Goal: Task Accomplishment & Management: Manage account settings

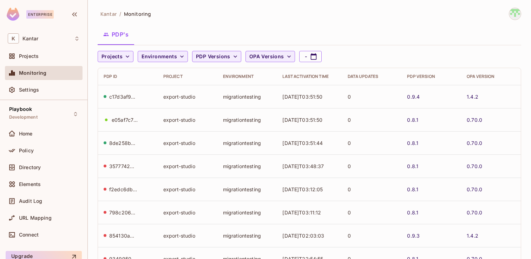
click at [302, 120] on div "Kantar / Monitoring PDP's Projects Environments PDP Versions OPA Versions - PDP…" at bounding box center [309, 129] width 443 height 259
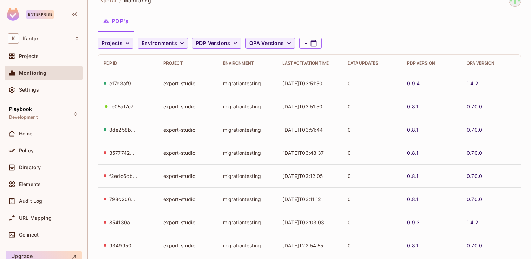
scroll to position [16, 0]
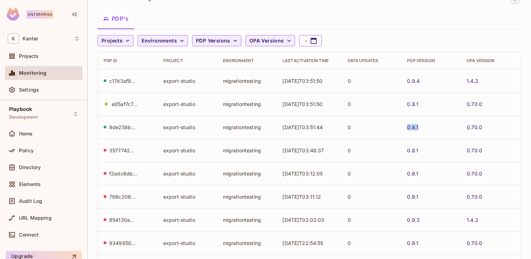
drag, startPoint x: 419, startPoint y: 130, endPoint x: 404, endPoint y: 130, distance: 15.1
click at [404, 130] on td "0.8.1" at bounding box center [431, 126] width 60 height 23
copy link "0.8.1"
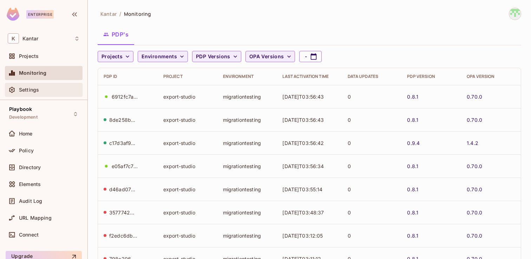
click at [42, 85] on div "Settings" at bounding box center [44, 90] width 78 height 14
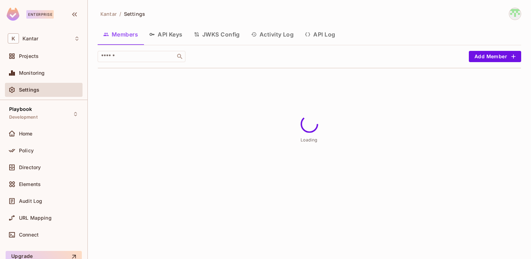
click at [177, 36] on button "API Keys" at bounding box center [166, 35] width 45 height 18
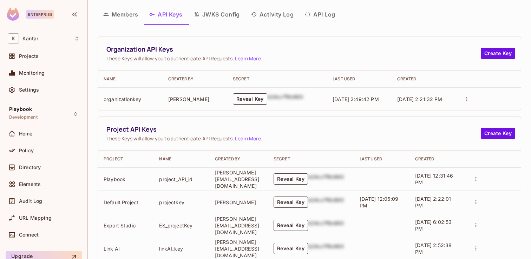
scroll to position [24, 0]
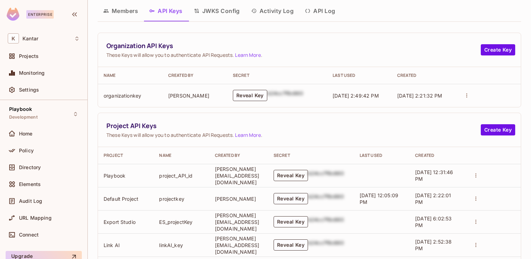
click at [308, 172] on button "Reveal Key" at bounding box center [290, 175] width 34 height 11
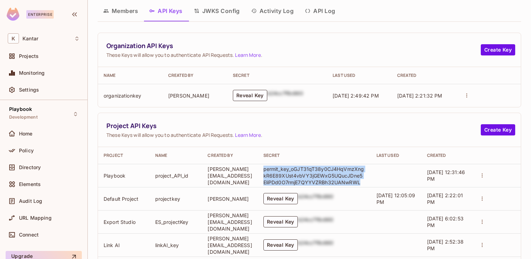
drag, startPoint x: 380, startPoint y: 183, endPoint x: 277, endPoint y: 169, distance: 104.1
click at [277, 169] on td "permit_key_oGJT31qT38y0CJ4HqVmzXngkR6E89XUst4vbVY3jGEWxG5UQucJDne5EliPDd0O7rmjE…" at bounding box center [314, 175] width 113 height 23
copy p "permit_key_oGJT31qT38y0CJ4HqVmzXngkR6E89XUst4vbVY3jGEWxG5UQucJDne5EliPDd0O7rmjE…"
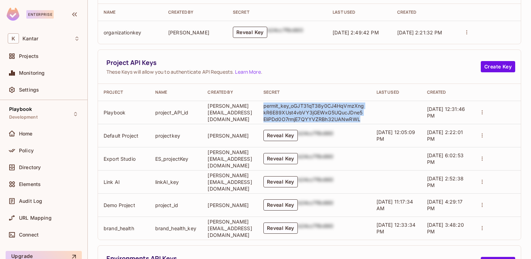
scroll to position [90, 0]
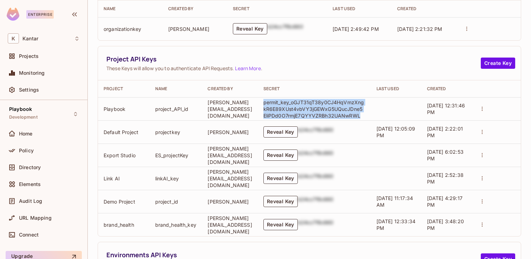
click at [298, 203] on button "Reveal Key" at bounding box center [280, 201] width 34 height 11
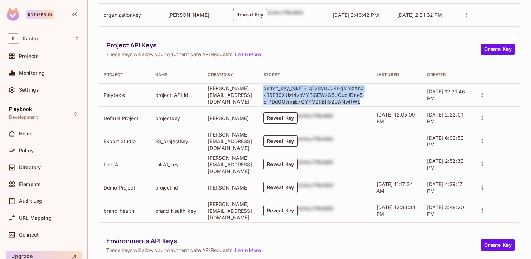
scroll to position [105, 0]
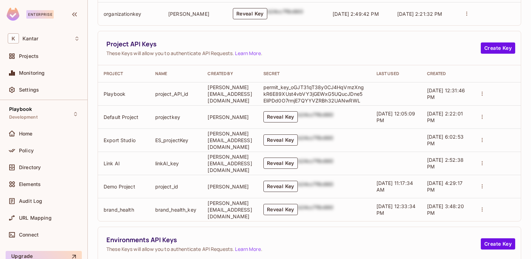
click at [257, 178] on td "Manish Kumar" at bounding box center [229, 186] width 55 height 23
click at [289, 185] on button "Reveal Key" at bounding box center [280, 186] width 34 height 11
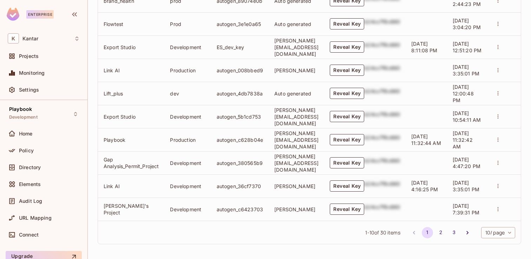
scroll to position [399, 0]
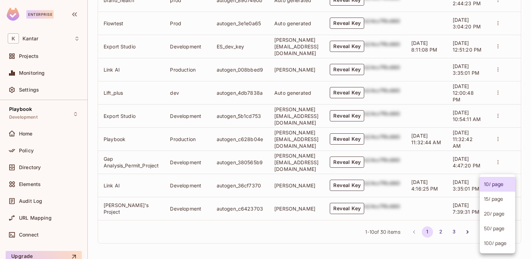
click at [489, 230] on body "Enterprise K Kantar Projects Monitoring Settings Playbook Development Home Poli…" at bounding box center [265, 129] width 531 height 259
click at [490, 241] on li "100 / page" at bounding box center [496, 243] width 35 height 15
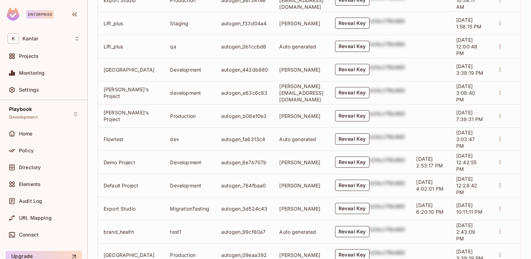
scroll to position [827, 0]
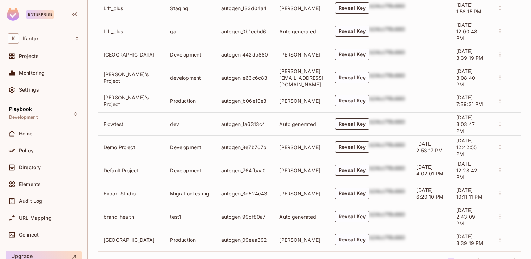
click at [363, 144] on button "Reveal Key" at bounding box center [352, 146] width 34 height 11
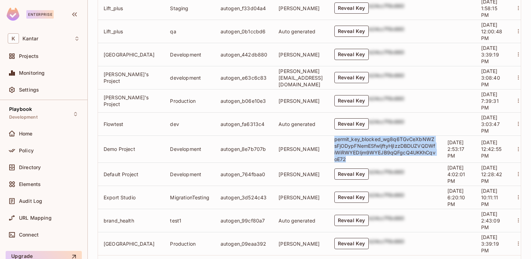
drag, startPoint x: 355, startPoint y: 139, endPoint x: 371, endPoint y: 159, distance: 25.6
click at [371, 159] on td "permit_key_blocked_wg8q6TGvCeXbNWZsFjODypFNemESfwljftyHjIzzDBDUZVQDWfiWiRWYEDIj…" at bounding box center [385, 148] width 113 height 27
copy p "permit_key_blocked_wg8q6TGvCeXbNWZsFjODypFNemESfwljftyHjIzzDBDUZVQDWfiWiRWYEDIj…"
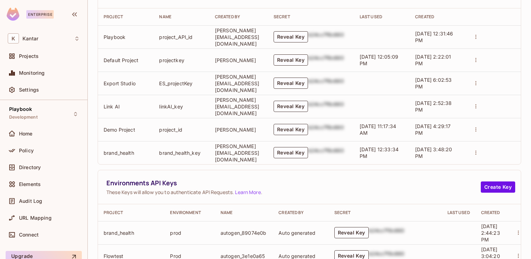
scroll to position [520, 0]
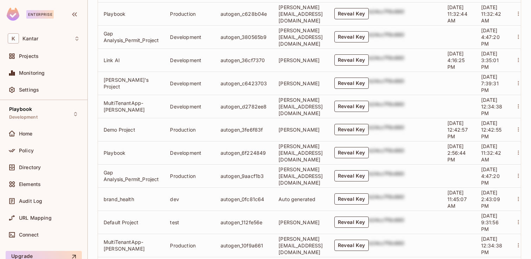
click at [369, 131] on button "Reveal Key" at bounding box center [351, 129] width 34 height 11
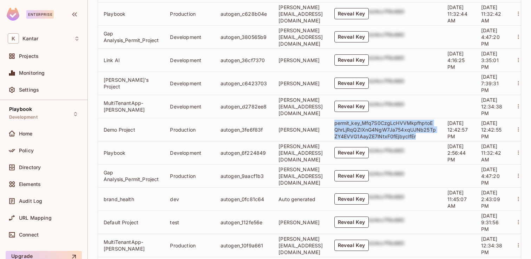
drag, startPoint x: 437, startPoint y: 137, endPoint x: 354, endPoint y: 124, distance: 83.8
click at [354, 124] on td "permit_key_Mfq7S0CzgLcHVVMkpfhptoEQhrLjRqQZIXnG4NgW7Ja754xqUJNb25TpZY4EVVG1AayZ…" at bounding box center [385, 129] width 113 height 23
copy p "permit_key_Mfq7S0CzgLcHVVMkpfhptoEQhrLjRqQZIXnG4NgW7Ja754xqUJNb25TpZY4EVVG1AayZ…"
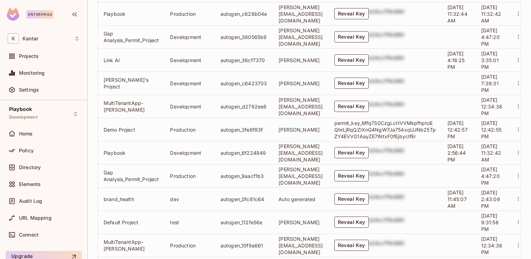
click at [328, 130] on td "Manish Kumar" at bounding box center [300, 129] width 55 height 23
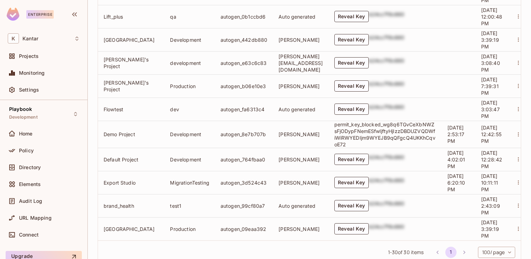
scroll to position [842, 0]
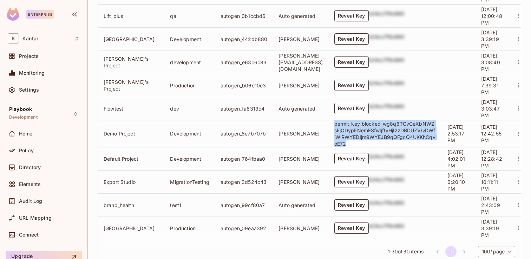
drag, startPoint x: 375, startPoint y: 143, endPoint x: 356, endPoint y: 124, distance: 27.3
click at [356, 124] on td "permit_key_blocked_wg8q6TGvCeXbNWZsFjODypFNemESfwljftyHjIzzDBDUZVQDWfiWiRWYEDIj…" at bounding box center [385, 133] width 113 height 27
copy p "permit_key_blocked_wg8q6TGvCeXbNWZsFjODypFNemESfwljftyHjIzzDBDUZVQDWfiWiRWYEDIj…"
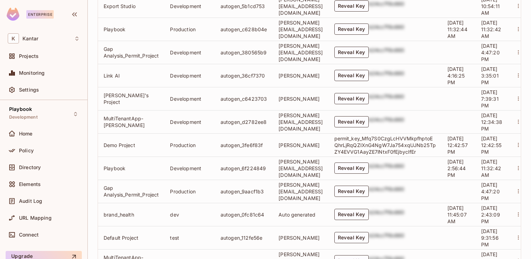
scroll to position [484, 0]
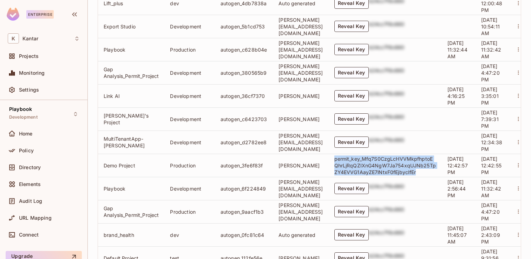
drag, startPoint x: 439, startPoint y: 174, endPoint x: 357, endPoint y: 160, distance: 84.0
click at [356, 160] on td "permit_key_Mfq7S0CzgLcHVVMkpfhptoEQhrLjRqQZIXnG4NgW7Ja754xqUJNb25TpZY4EVVG1AayZ…" at bounding box center [385, 165] width 113 height 23
copy p "permit_key_Mfq7S0CzgLcHVVMkpfhptoEQhrLjRqQZIXnG4NgW7Ja754xqUJNb25TpZY4EVVG1AayZ…"
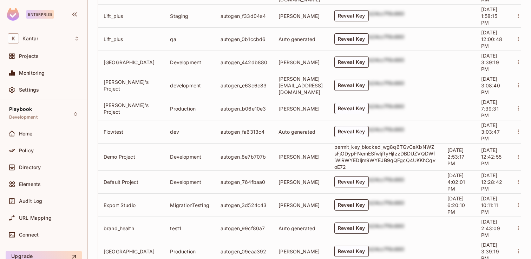
scroll to position [818, 0]
drag, startPoint x: 170, startPoint y: 158, endPoint x: 205, endPoint y: 158, distance: 35.4
click at [206, 158] on td "Development" at bounding box center [189, 157] width 50 height 27
drag, startPoint x: 356, startPoint y: 148, endPoint x: 405, endPoint y: 149, distance: 48.8
click at [405, 149] on td "permit_key_blocked_wg8q6TGvCeXbNWZsFjODypFNemESfwljftyHjIzzDBDUZVQDWfiWiRWYEDIj…" at bounding box center [385, 157] width 113 height 27
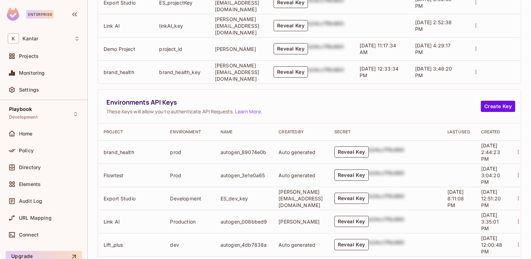
scroll to position [232, 0]
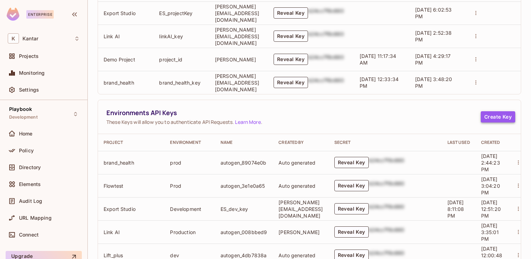
click at [495, 116] on button "Create Key" at bounding box center [497, 116] width 34 height 11
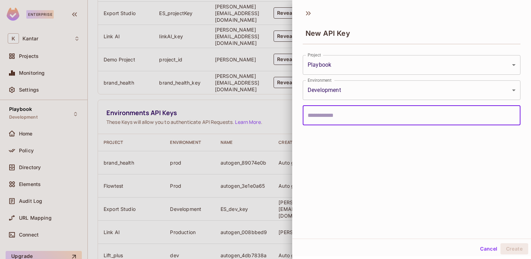
click at [372, 65] on body "Enterprise K Kantar Projects Monitoring Settings Playbook Development Home Poli…" at bounding box center [265, 129] width 531 height 259
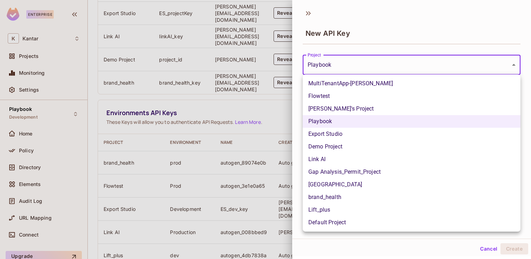
click at [338, 148] on li "Demo Project" at bounding box center [412, 146] width 218 height 13
type input "**********"
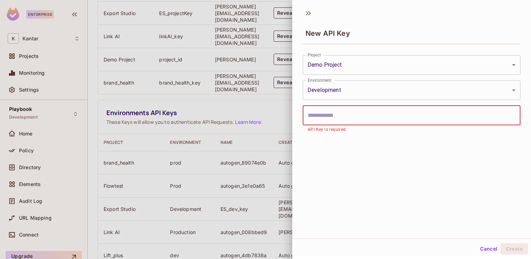
click at [346, 121] on input "text" at bounding box center [412, 116] width 218 height 20
click at [357, 118] on input "text" at bounding box center [412, 116] width 218 height 20
click at [350, 119] on input "text" at bounding box center [412, 116] width 218 height 20
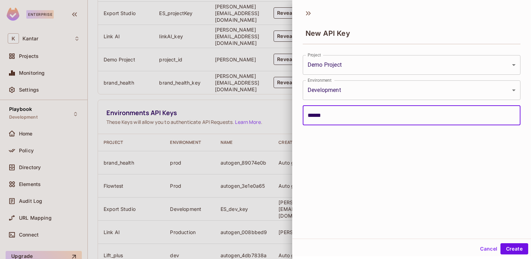
click at [316, 116] on input "******" at bounding box center [412, 116] width 218 height 20
type input "*******"
click at [510, 249] on button "Create" at bounding box center [514, 248] width 28 height 11
type input "**********"
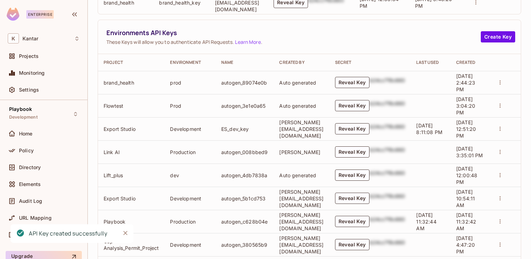
scroll to position [881, 0]
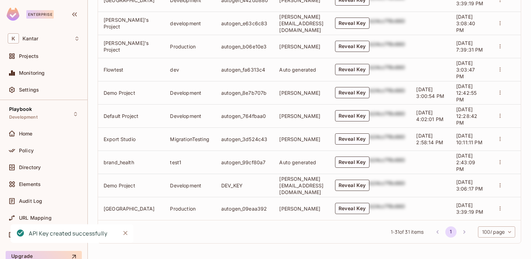
click at [369, 180] on button "Reveal Key" at bounding box center [352, 185] width 34 height 11
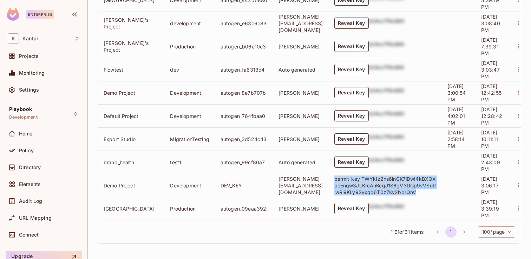
drag, startPoint x: 444, startPoint y: 193, endPoint x: 357, endPoint y: 180, distance: 88.2
click at [357, 180] on p "permit_key_TWYkIz2ns6lnCK7iDwI4kBXQXpeEnqw3JLKrcAnKcqJ1S6gV3DGp9vVSuRlwRi9KLy9S…" at bounding box center [385, 185] width 102 height 20
copy p "permit_key_TWYkIz2ns6lnCK7iDwI4kBXQXpeEnqw3JLKrcAnKcqJ1S6gV3DGp9vVSuRlwRi9KLy9S…"
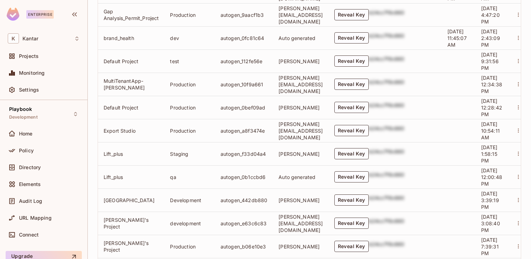
scroll to position [633, 0]
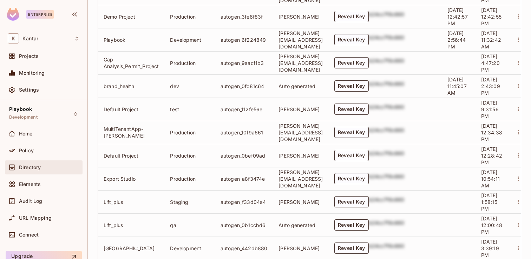
click at [55, 167] on div "Directory" at bounding box center [49, 168] width 61 height 6
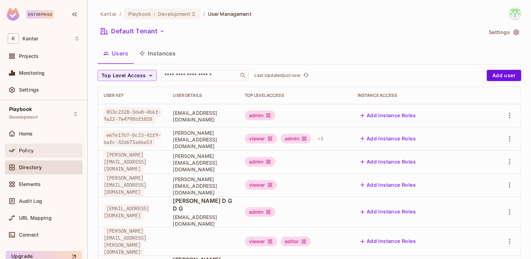
click at [61, 146] on div "Policy" at bounding box center [44, 150] width 72 height 8
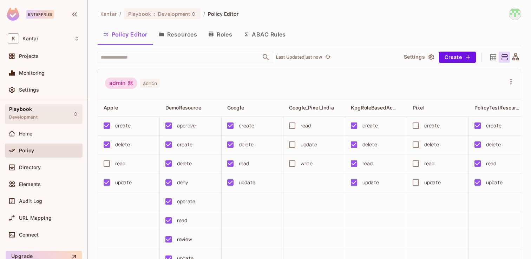
click at [39, 114] on div "Playbook Development" at bounding box center [44, 113] width 78 height 19
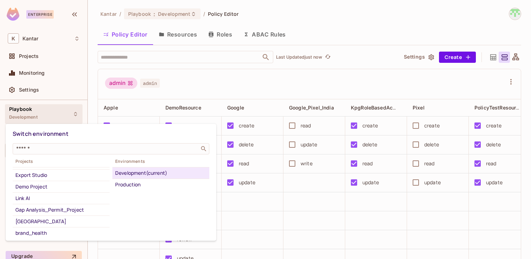
scroll to position [46, 0]
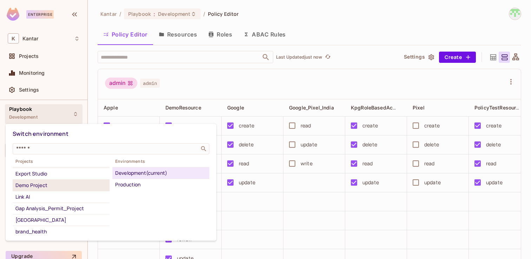
click at [44, 184] on div "Demo Project" at bounding box center [60, 185] width 91 height 8
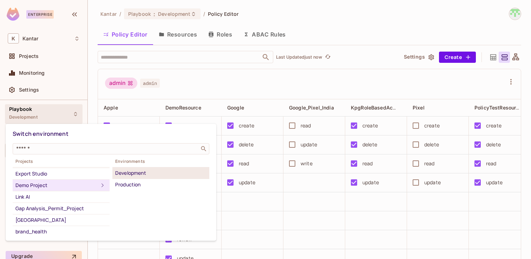
click at [137, 171] on div "Development" at bounding box center [160, 173] width 91 height 8
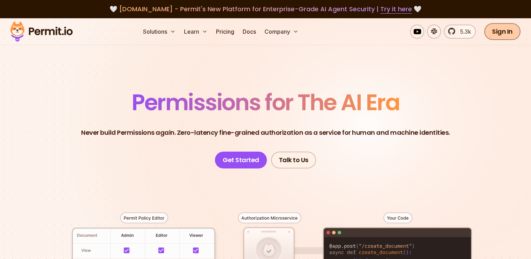
click at [508, 31] on link "Sign In" at bounding box center [502, 31] width 36 height 17
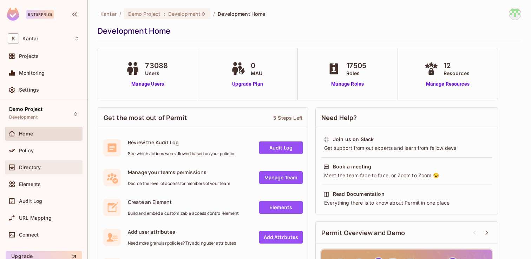
click at [32, 172] on div "Directory" at bounding box center [44, 167] width 78 height 14
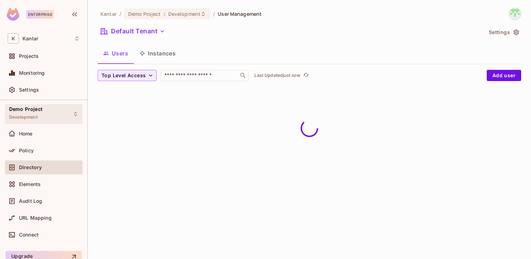
click at [25, 114] on div "Demo Project Development" at bounding box center [25, 113] width 33 height 15
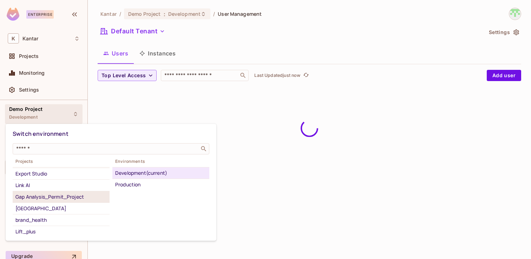
scroll to position [52, 0]
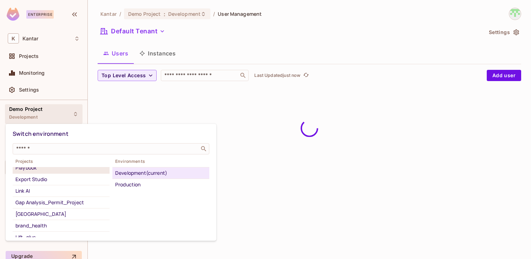
click at [29, 168] on div "Playbook" at bounding box center [60, 168] width 91 height 8
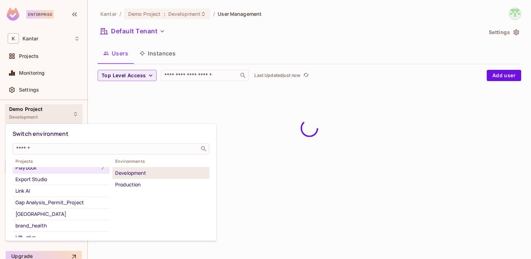
click at [156, 173] on div "Development" at bounding box center [160, 173] width 91 height 8
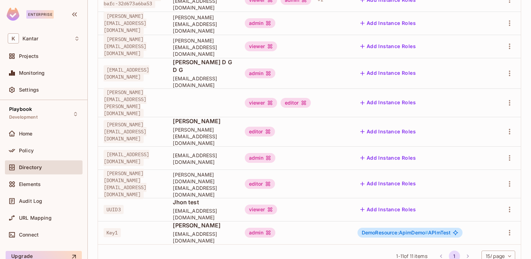
scroll to position [0, 0]
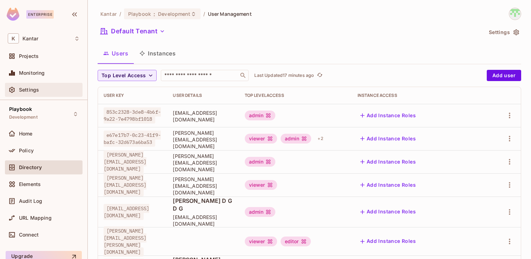
click at [36, 89] on span "Settings" at bounding box center [29, 90] width 20 height 6
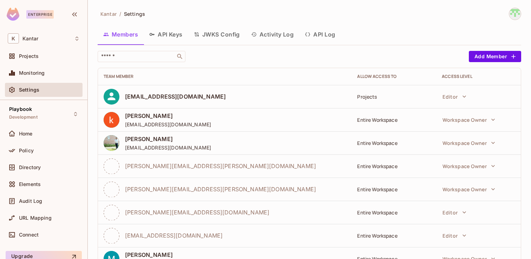
click at [167, 39] on button "API Keys" at bounding box center [166, 35] width 45 height 18
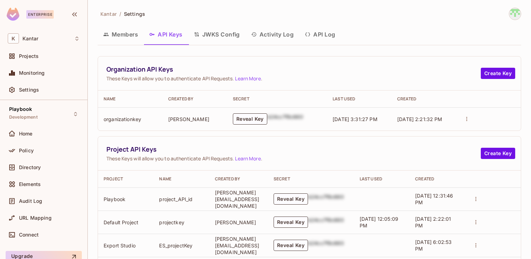
scroll to position [395, 0]
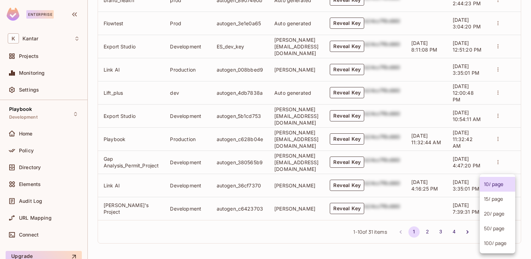
click at [496, 234] on body "Enterprise K Kantar Projects Monitoring Settings Playbook Development Home Poli…" at bounding box center [265, 129] width 531 height 259
click at [496, 242] on li "100 / page" at bounding box center [496, 243] width 35 height 15
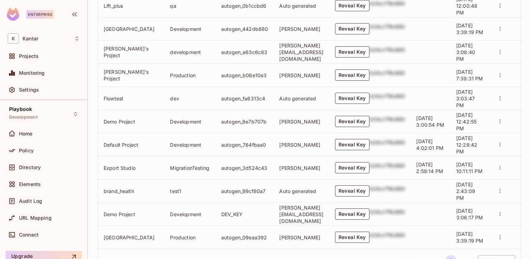
scroll to position [854, 0]
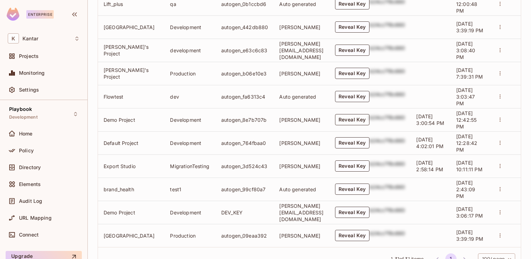
click at [369, 120] on button "Reveal Key" at bounding box center [352, 119] width 34 height 11
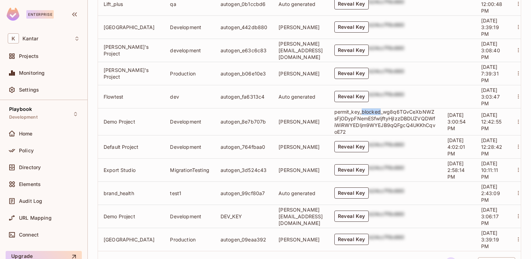
drag, startPoint x: 384, startPoint y: 113, endPoint x: 404, endPoint y: 114, distance: 19.3
click at [404, 114] on p "permit_key_blocked_wg8q6TGvCeXbNWZsFjODypFNemESfwljftyHjIzzDBDUZVQDWfiWiRWYEDIj…" at bounding box center [385, 121] width 102 height 27
drag, startPoint x: 135, startPoint y: 121, endPoint x: 103, endPoint y: 122, distance: 32.0
click at [103, 122] on td "Demo Project" at bounding box center [131, 121] width 66 height 27
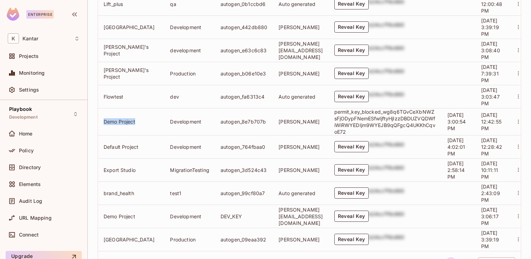
copy td "Demo Project"
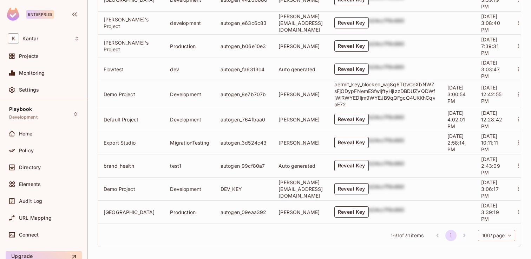
scroll to position [885, 0]
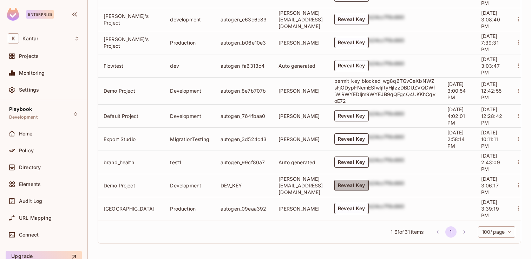
click at [365, 183] on button "Reveal Key" at bounding box center [351, 185] width 34 height 11
click at [369, 185] on button "Reveal Key" at bounding box center [351, 185] width 34 height 11
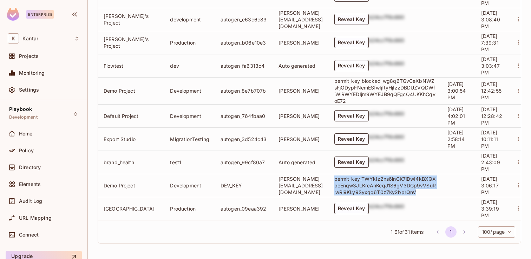
drag, startPoint x: 439, startPoint y: 193, endPoint x: 356, endPoint y: 179, distance: 84.6
click at [356, 179] on td "permit_key_TWYkIz2ns6lnCK7iDwI4kBXQXpeEnqw3JLKrcAnKcqJ1S6gV3DGp9vVSuRlwRi9KLy9S…" at bounding box center [385, 185] width 113 height 23
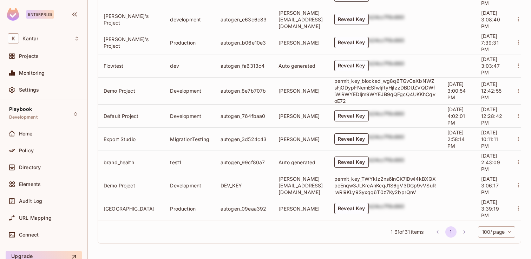
click at [370, 184] on p "permit_key_TWYkIz2ns6lnCK7iDwI4kBXQXpeEnqw3JLKrcAnKcqJ1S6gV3DGp9vVSuRlwRi9KLy9S…" at bounding box center [385, 185] width 102 height 20
click at [29, 114] on div "Playbook Development" at bounding box center [23, 113] width 28 height 15
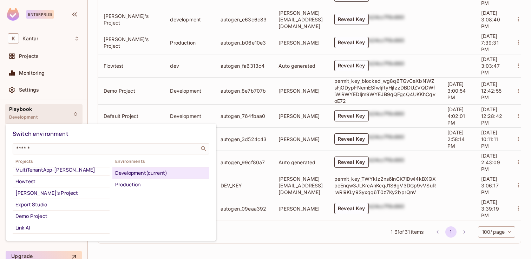
scroll to position [13, 0]
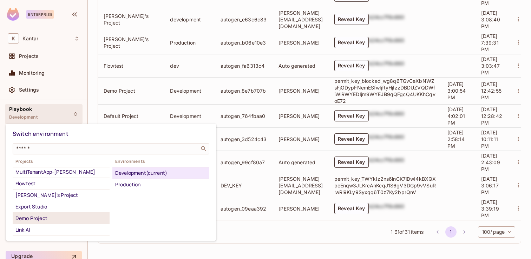
click at [41, 219] on div "Demo Project" at bounding box center [60, 218] width 91 height 8
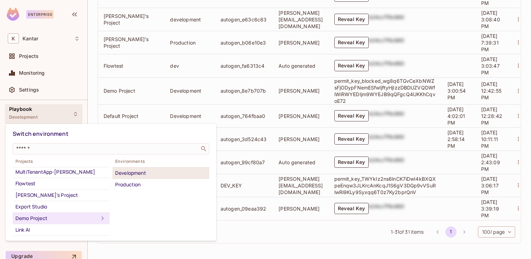
click at [144, 176] on div "Development" at bounding box center [160, 173] width 91 height 8
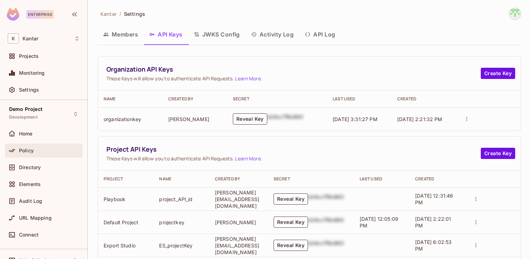
click at [29, 150] on span "Policy" at bounding box center [26, 151] width 15 height 6
